Goal: Complete application form: Complete application form

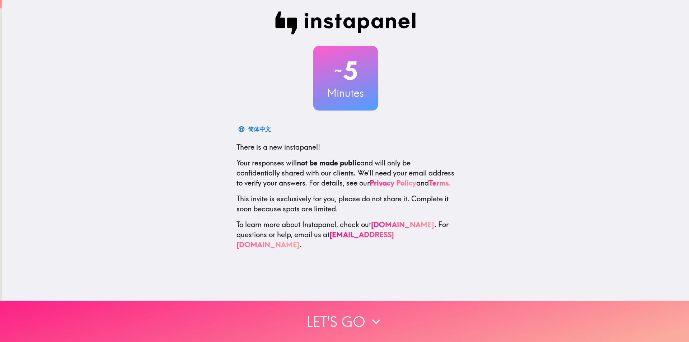
click at [361, 317] on button "Let's go" at bounding box center [344, 321] width 689 height 41
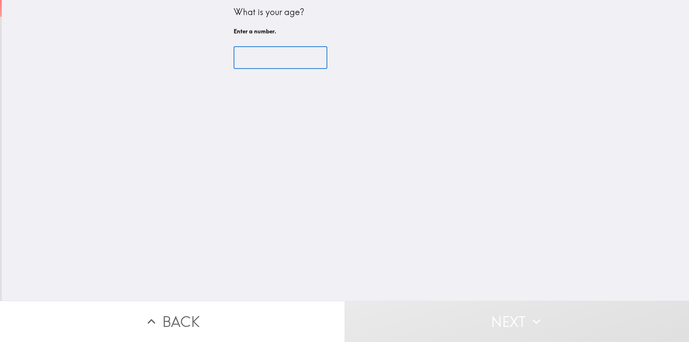
click at [279, 60] on input "number" at bounding box center [281, 58] width 94 height 22
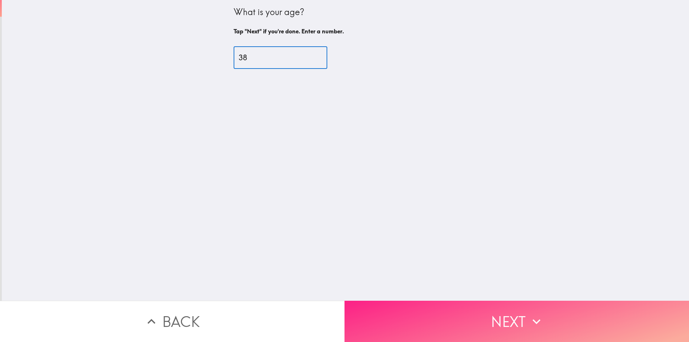
type input "38"
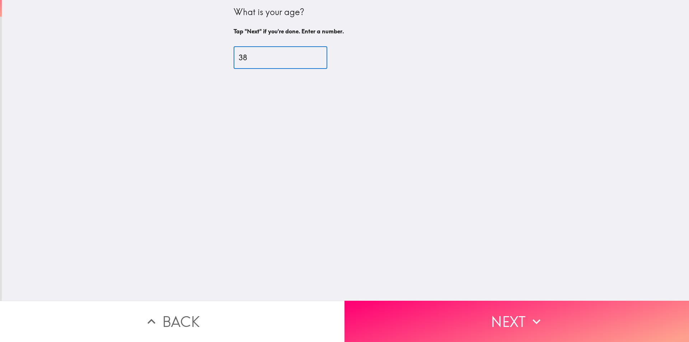
click at [515, 308] on button "Next" at bounding box center [517, 321] width 345 height 41
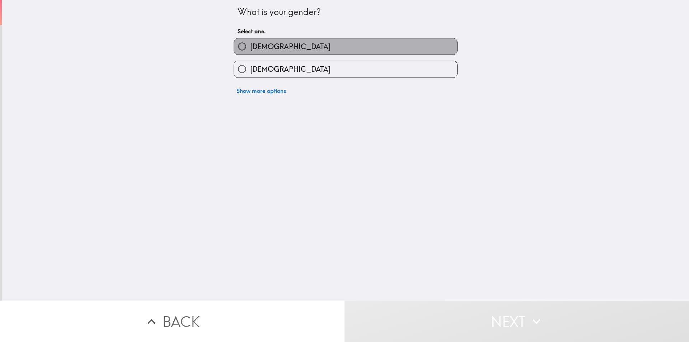
click at [262, 45] on label "[DEMOGRAPHIC_DATA]" at bounding box center [345, 46] width 223 height 16
click at [250, 45] on input "[DEMOGRAPHIC_DATA]" at bounding box center [242, 46] width 16 height 16
radio input "true"
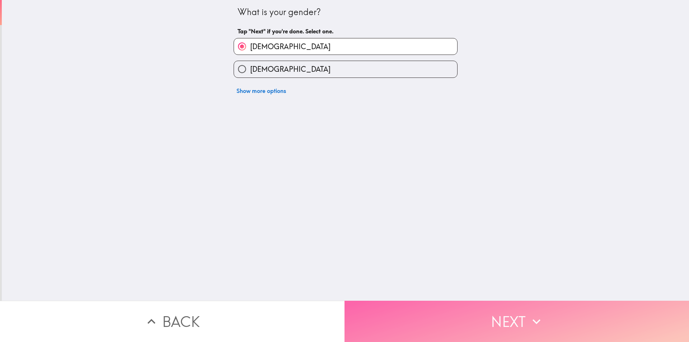
click at [511, 312] on button "Next" at bounding box center [517, 321] width 345 height 41
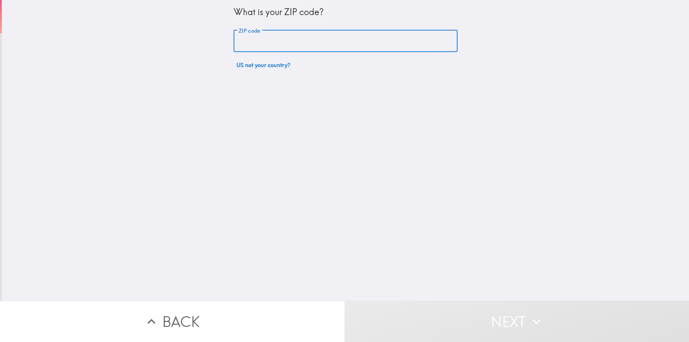
click at [247, 32] on div "ZIP code ZIP code" at bounding box center [346, 41] width 224 height 22
type input "34452"
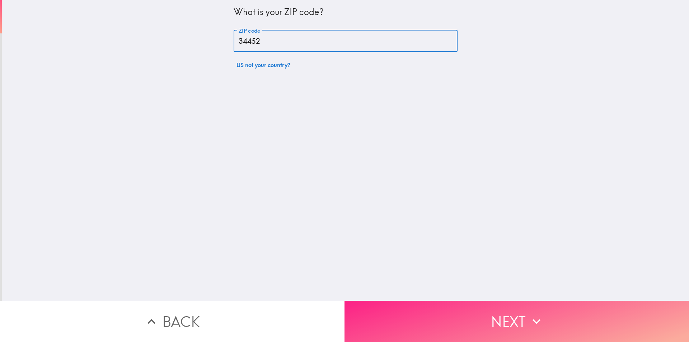
click at [477, 315] on button "Next" at bounding box center [517, 321] width 345 height 41
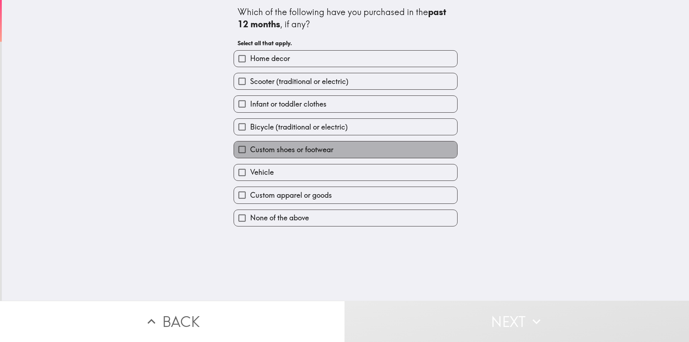
click at [267, 152] on span "Custom shoes or footwear" at bounding box center [291, 150] width 83 height 10
click at [250, 152] on input "Custom shoes or footwear" at bounding box center [242, 149] width 16 height 16
checkbox input "true"
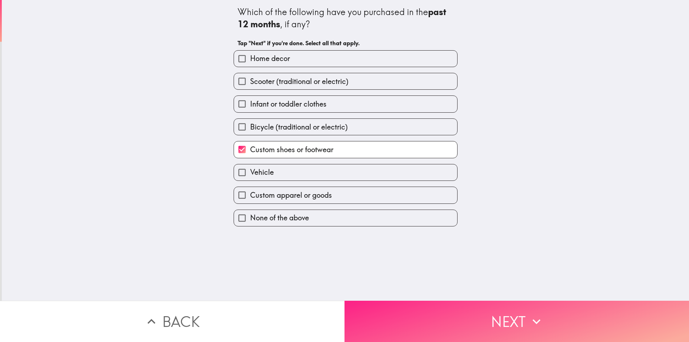
click at [492, 314] on button "Next" at bounding box center [517, 321] width 345 height 41
